Goal: Navigation & Orientation: Find specific page/section

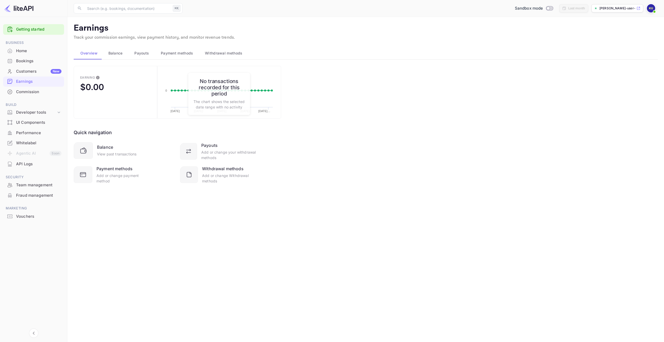
click at [26, 141] on div "Whitelabel" at bounding box center [38, 143] width 45 height 6
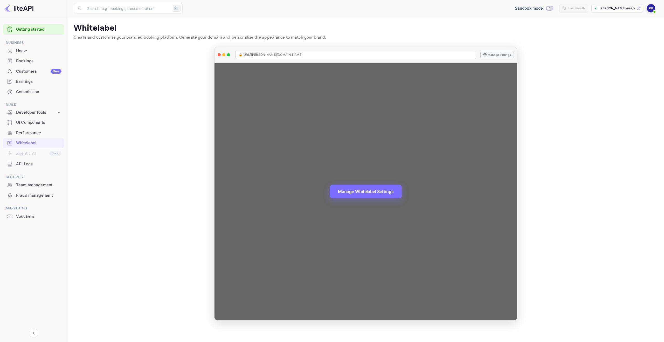
click at [452, 99] on div "Manage Whitelabel Settings" at bounding box center [365, 191] width 302 height 257
click at [378, 190] on button "Manage Whitelabel Settings" at bounding box center [366, 190] width 72 height 13
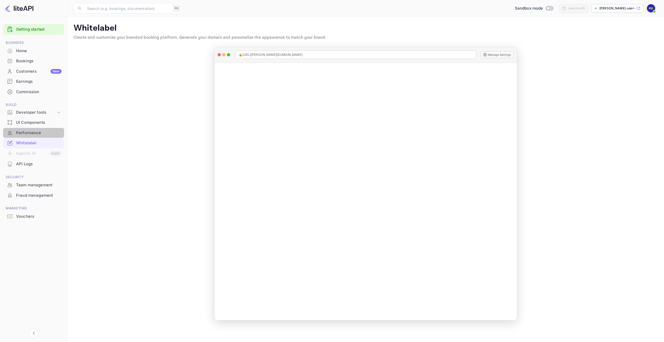
click at [49, 134] on div "Performance" at bounding box center [38, 133] width 45 height 6
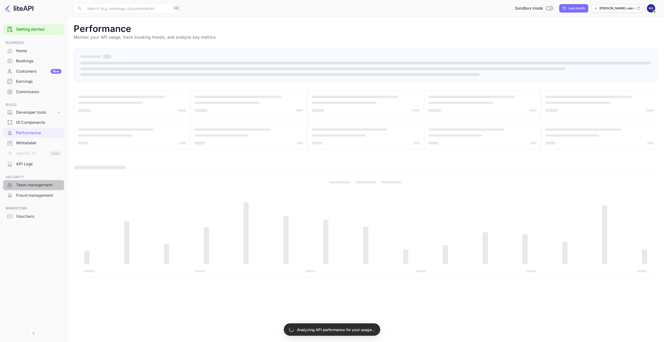
click at [34, 187] on div "Team management" at bounding box center [38, 185] width 45 height 6
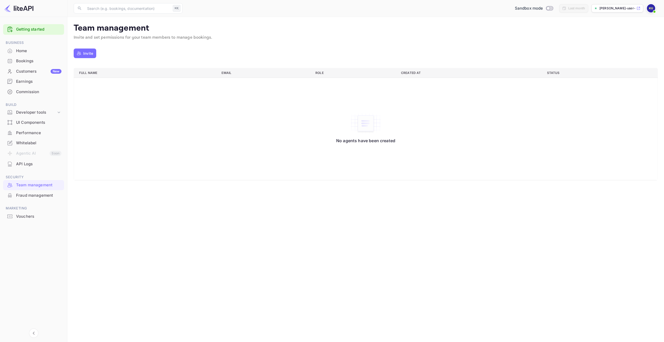
click at [652, 9] on img at bounding box center [651, 8] width 8 height 8
click at [630, 43] on div "Settings" at bounding box center [626, 47] width 60 height 12
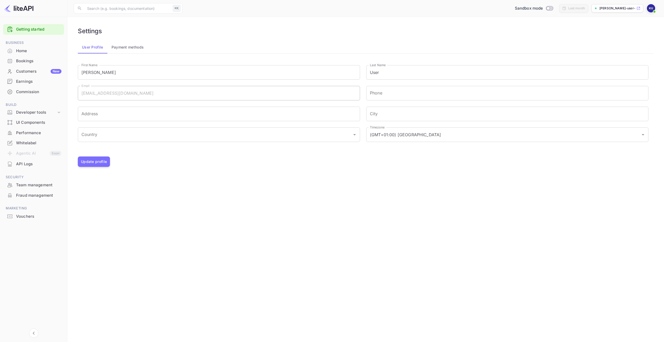
click at [32, 89] on div "Commission" at bounding box center [38, 92] width 45 height 6
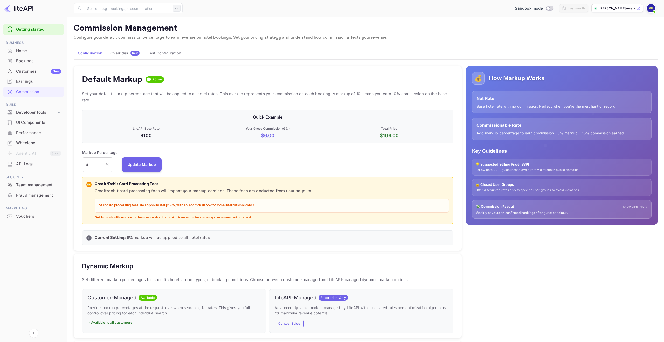
scroll to position [92, 371]
click at [164, 54] on button "Test Configuration" at bounding box center [164, 53] width 41 height 12
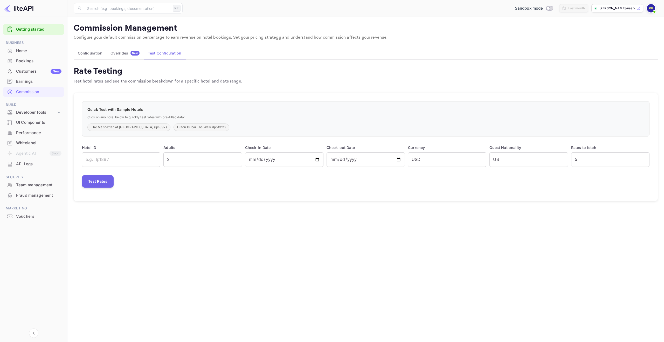
click at [95, 54] on button "Configuration" at bounding box center [90, 53] width 33 height 12
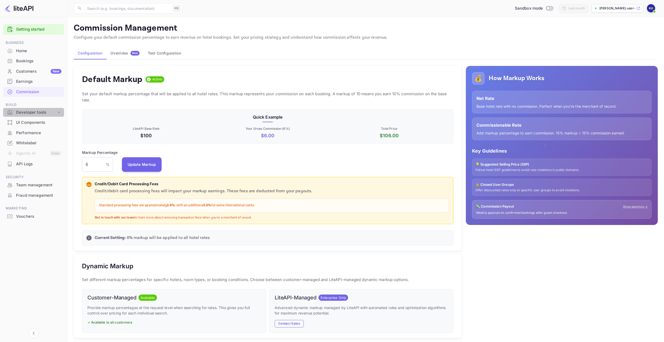
click at [47, 115] on div "Developer tools" at bounding box center [33, 112] width 61 height 9
click at [29, 144] on p "Integrations" at bounding box center [28, 144] width 21 height 5
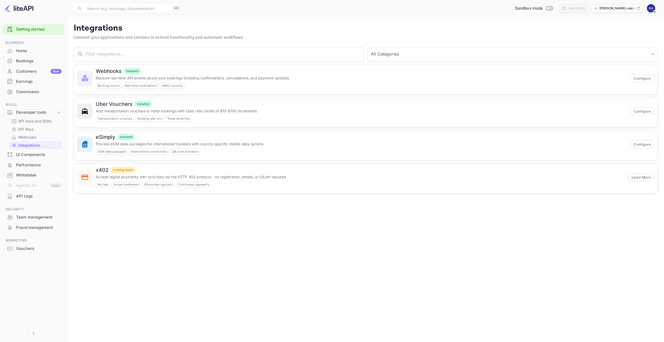
click at [35, 80] on div "Earnings" at bounding box center [38, 82] width 45 height 6
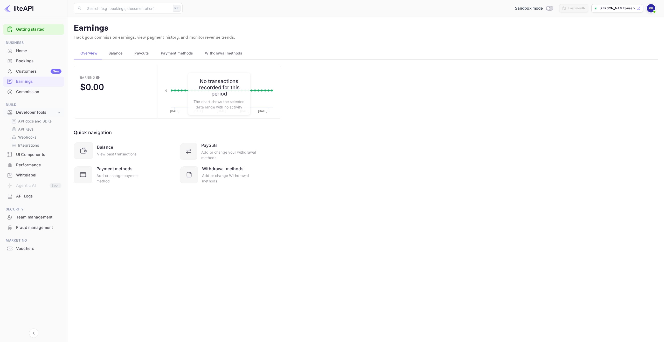
click at [118, 54] on span "Balance" at bounding box center [115, 53] width 14 height 6
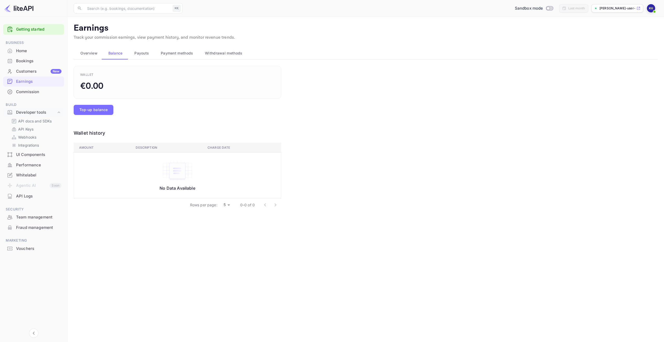
click at [140, 51] on span "Payouts" at bounding box center [141, 53] width 15 height 6
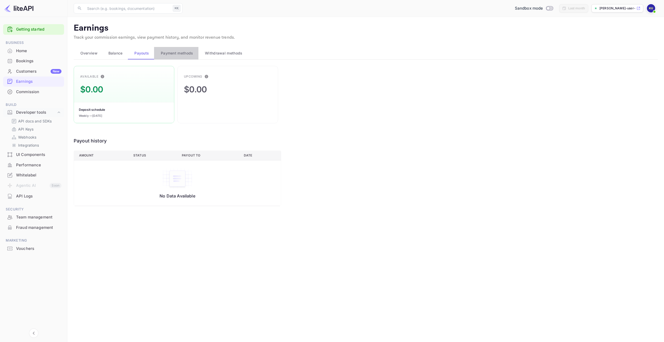
click at [175, 49] on button "Payment methods" at bounding box center [176, 53] width 44 height 12
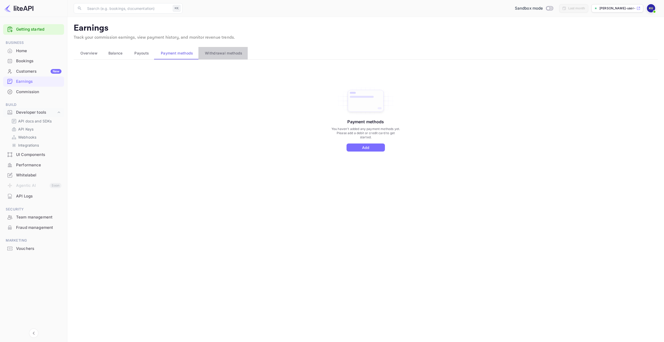
click at [220, 51] on span "Withdrawal methods" at bounding box center [223, 53] width 37 height 6
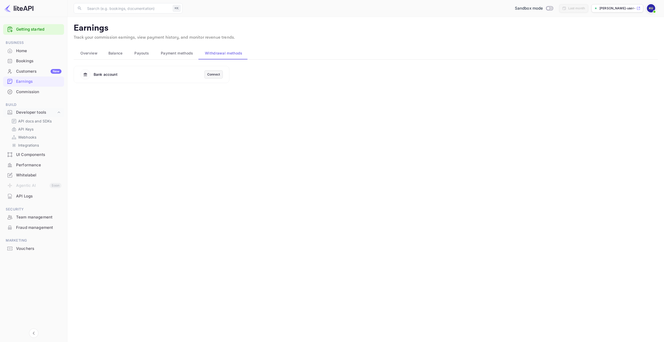
click at [212, 76] on div "Connect" at bounding box center [213, 74] width 13 height 5
